Goal: Task Accomplishment & Management: Manage account settings

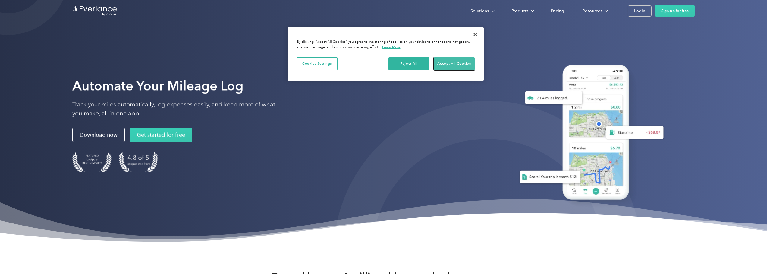
click at [449, 66] on button "Accept All Cookies" at bounding box center [454, 64] width 41 height 13
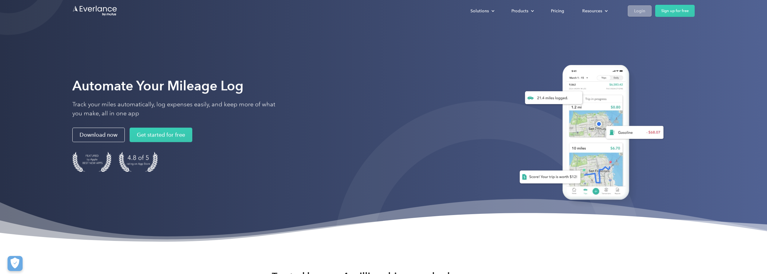
click at [639, 11] on div "Login" at bounding box center [639, 11] width 11 height 8
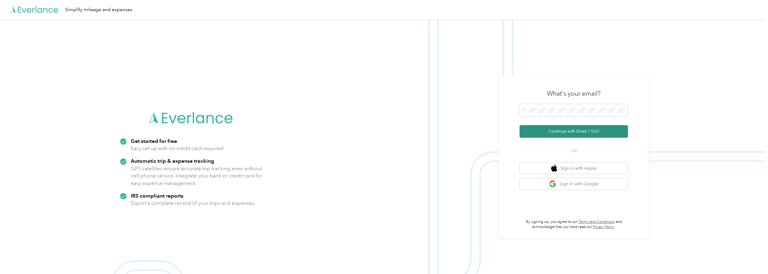
click at [563, 133] on button "Continue with Email / SSO" at bounding box center [574, 131] width 108 height 13
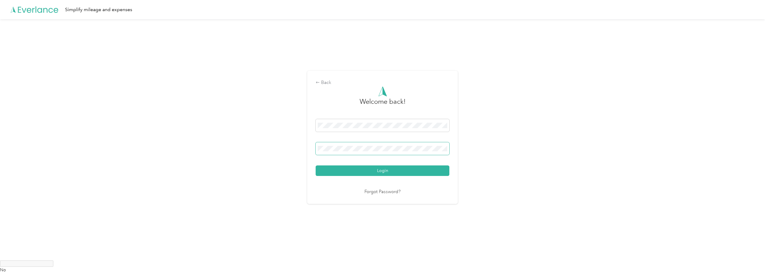
click at [316, 166] on button "Login" at bounding box center [383, 171] width 134 height 11
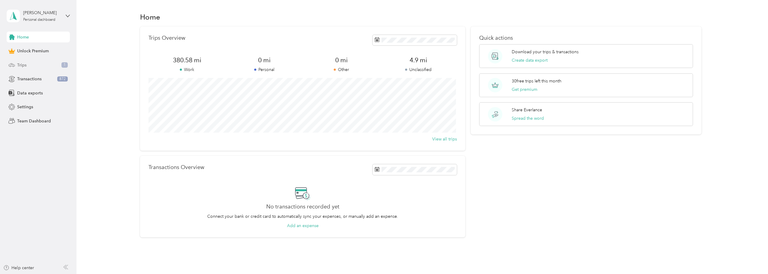
click at [23, 65] on span "Trips" at bounding box center [21, 65] width 9 height 6
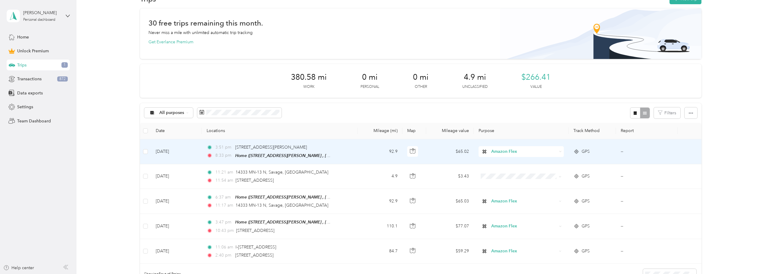
scroll to position [30, 0]
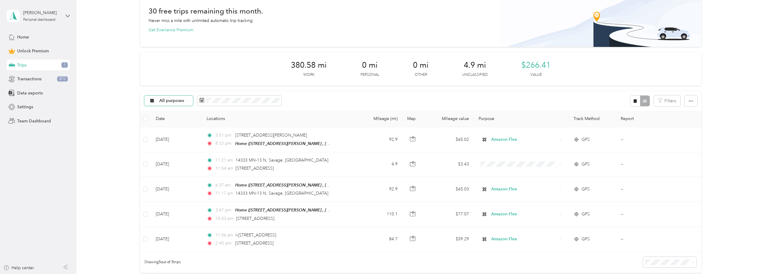
click at [160, 102] on span "All purposes" at bounding box center [171, 101] width 25 height 4
click at [152, 120] on icon at bounding box center [152, 122] width 5 height 5
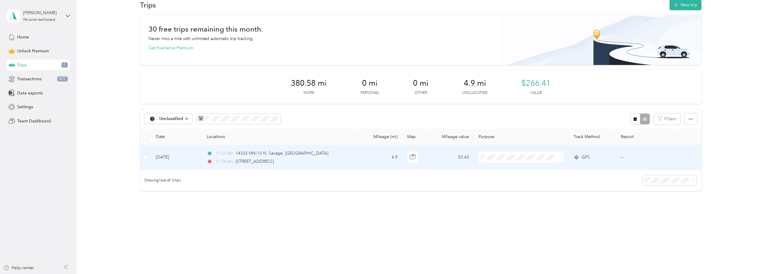
scroll to position [11, 0]
click at [180, 120] on button "Merge" at bounding box center [181, 119] width 21 height 11
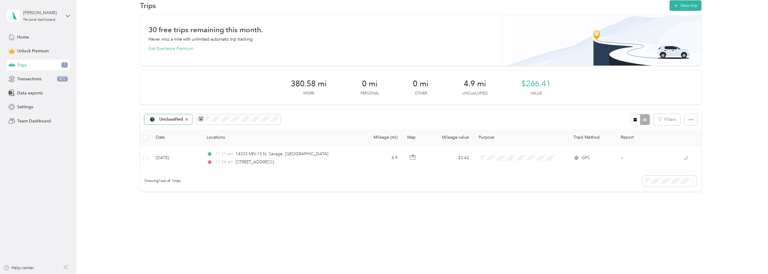
click at [158, 118] on span "Unclassified" at bounding box center [166, 119] width 35 height 5
drag, startPoint x: 169, startPoint y: 175, endPoint x: 192, endPoint y: 179, distance: 23.3
click at [169, 175] on li "Amazon Flex" at bounding box center [169, 172] width 50 height 11
